Goal: Task Accomplishment & Management: Use online tool/utility

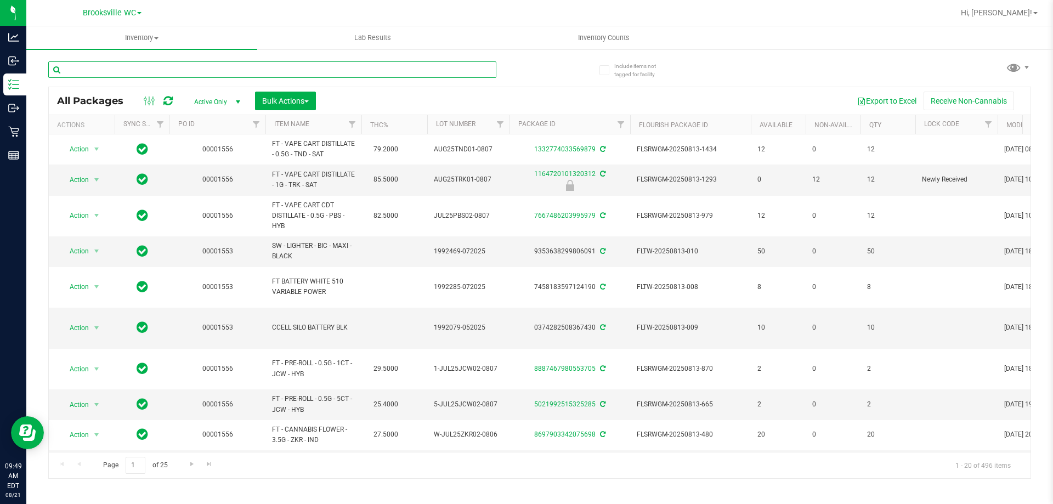
click at [169, 66] on input "text" at bounding box center [272, 69] width 448 height 16
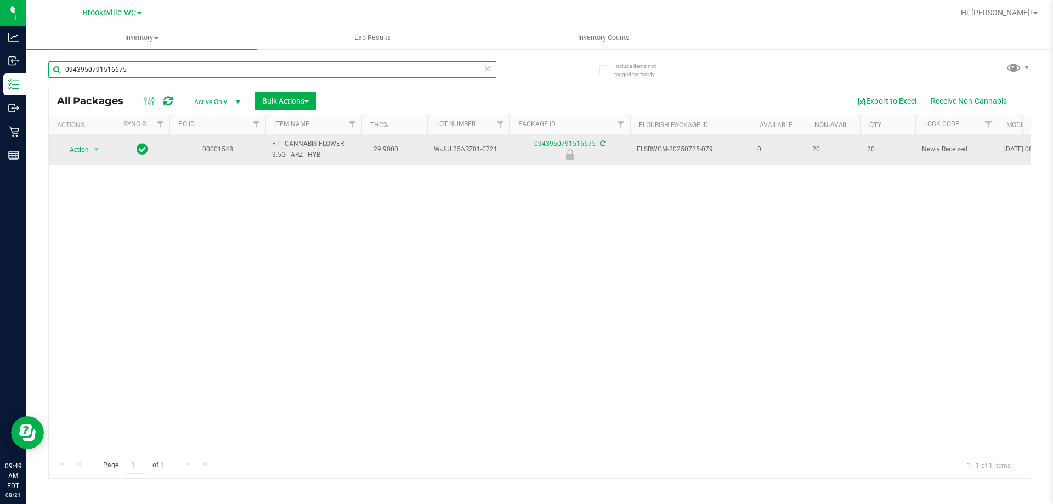
type input "0943950791516675"
click at [93, 142] on span "select" at bounding box center [97, 149] width 14 height 15
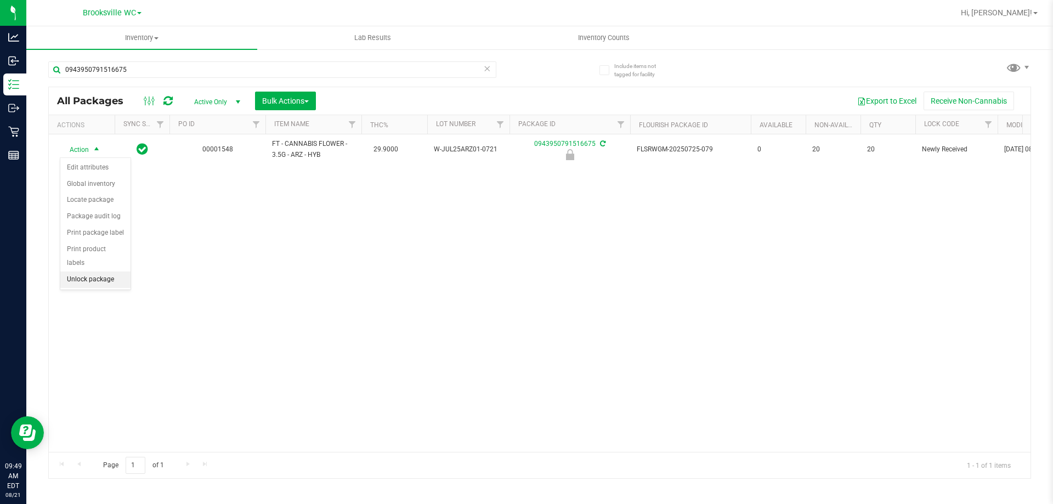
click at [108, 272] on li "Unlock package" at bounding box center [95, 280] width 70 height 16
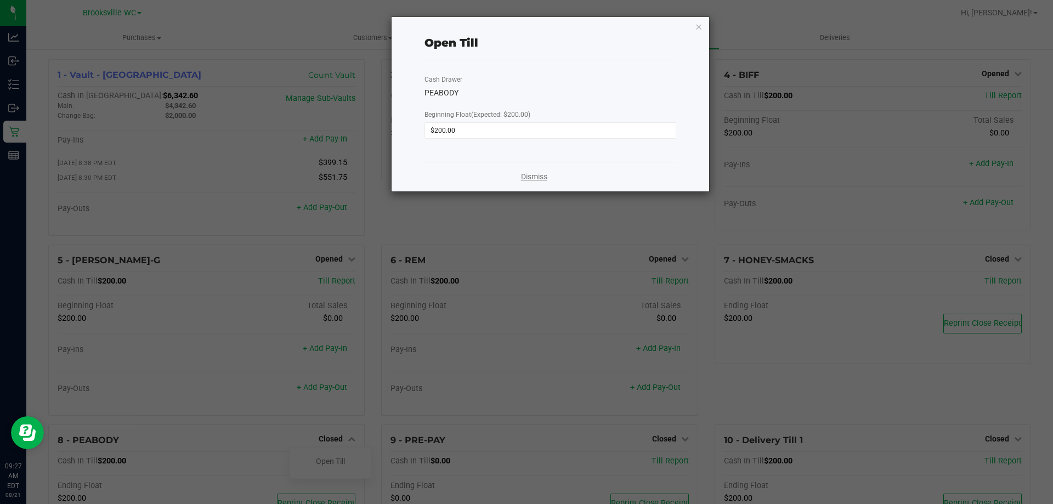
scroll to position [62, 0]
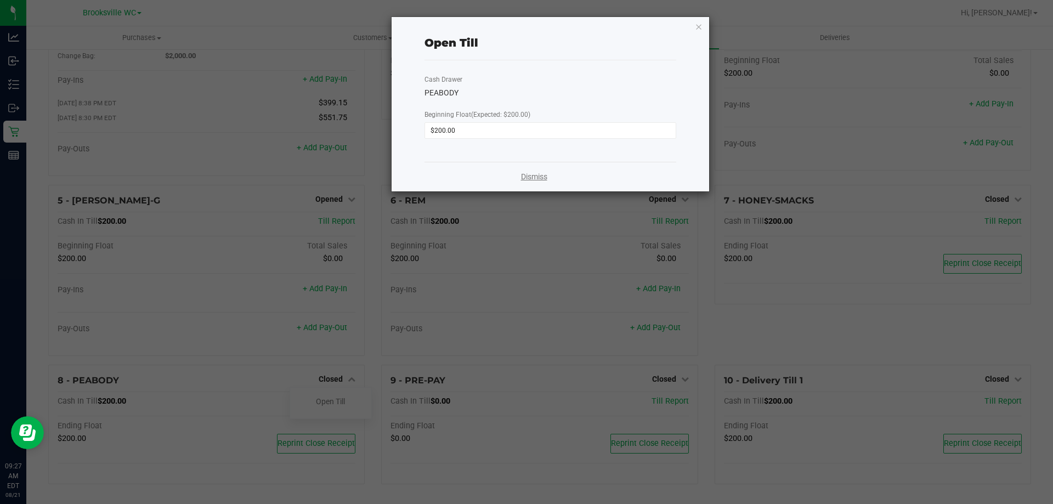
click at [533, 179] on link "Dismiss" at bounding box center [534, 177] width 26 height 12
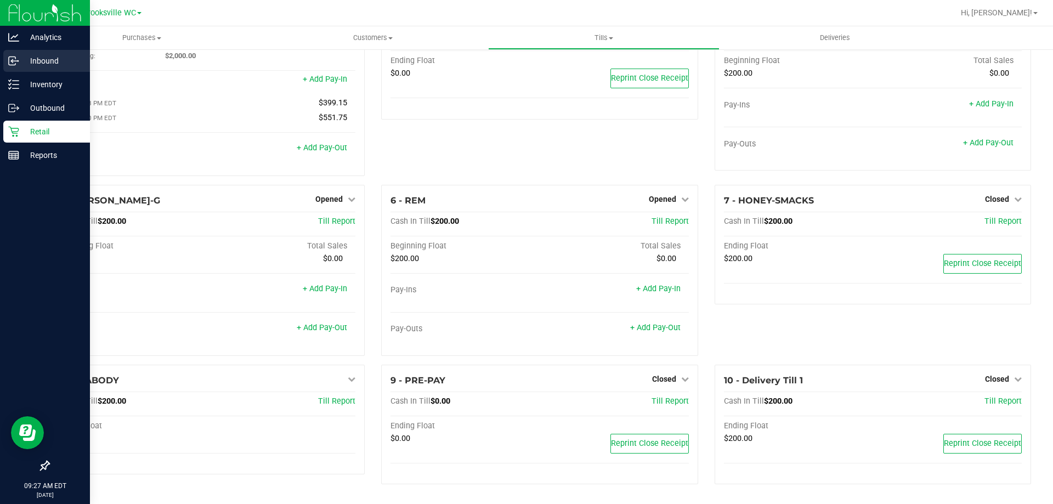
click at [25, 60] on p "Inbound" at bounding box center [52, 60] width 66 height 13
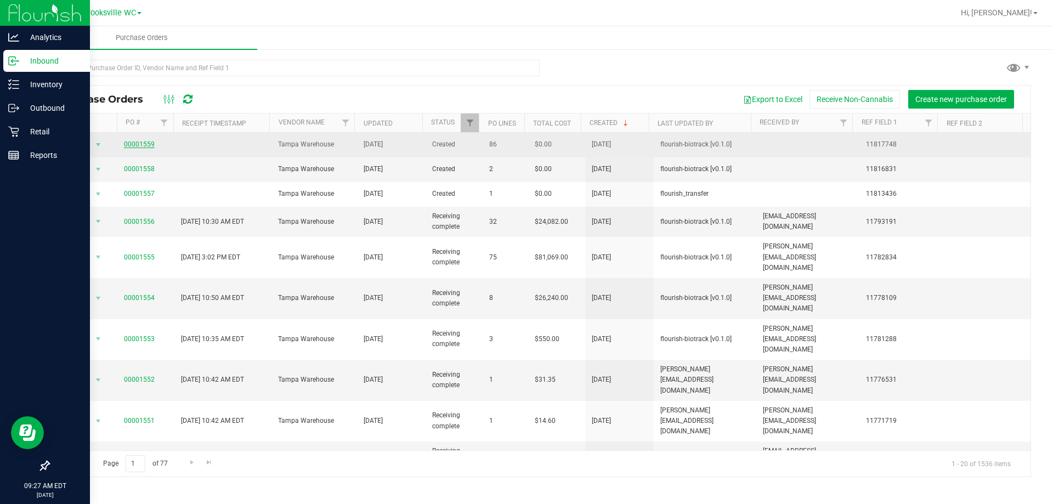
click at [148, 141] on link "00001559" at bounding box center [139, 144] width 31 height 8
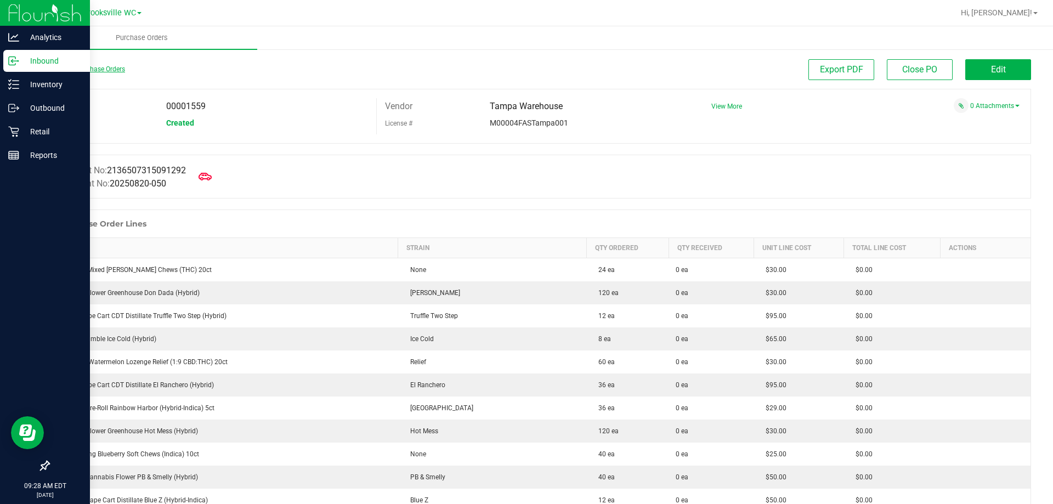
click at [70, 71] on link "Back to Purchase Orders" at bounding box center [86, 69] width 77 height 8
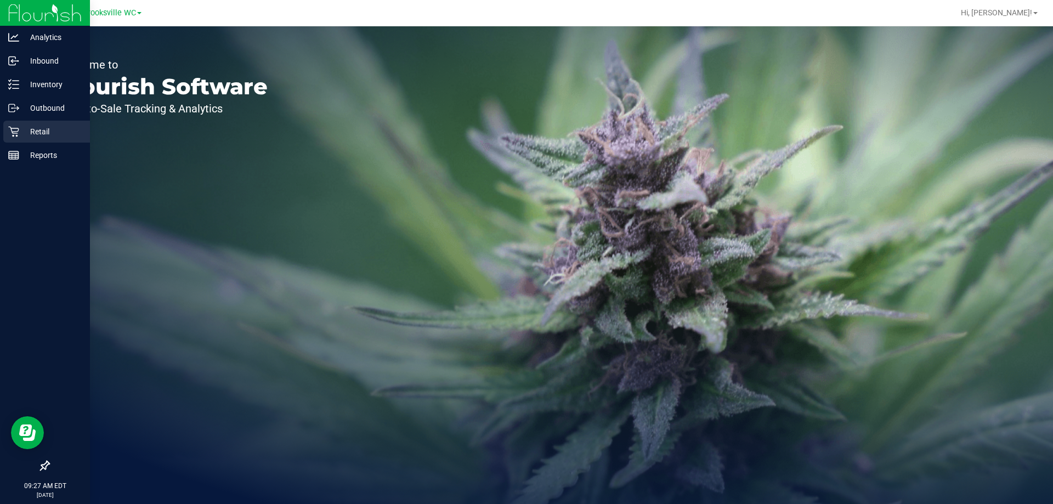
click at [35, 131] on p "Retail" at bounding box center [52, 131] width 66 height 13
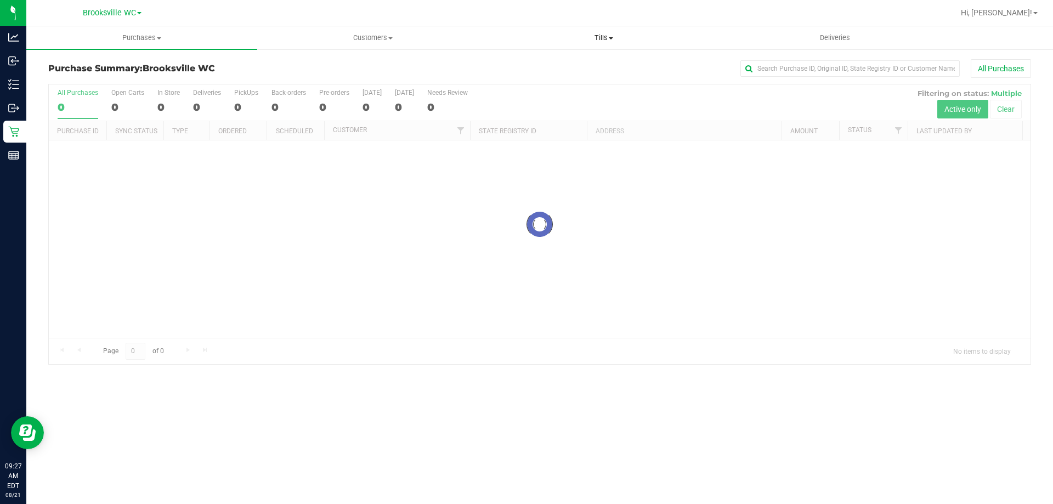
click at [605, 38] on span "Tills" at bounding box center [604, 38] width 230 height 10
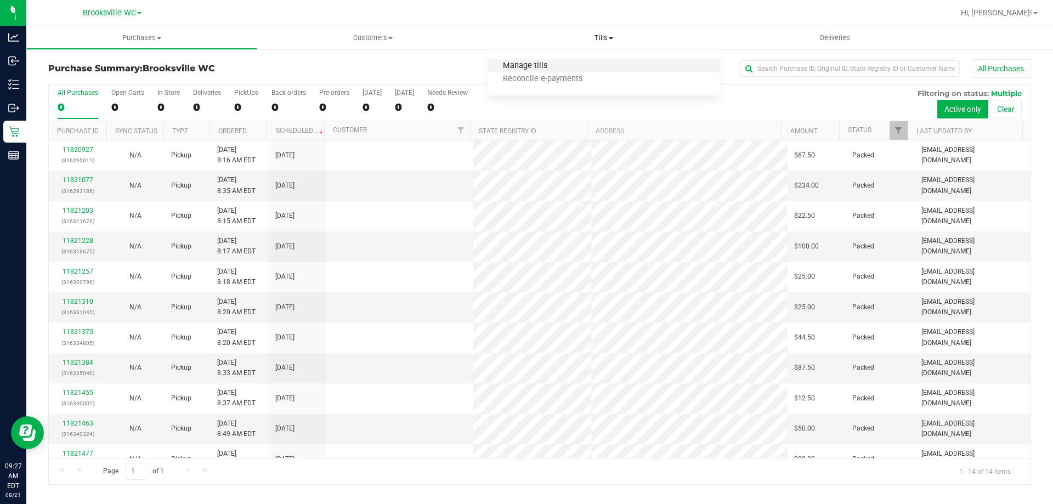
click at [543, 69] on span "Manage tills" at bounding box center [525, 65] width 74 height 9
